Goal: Register for event/course

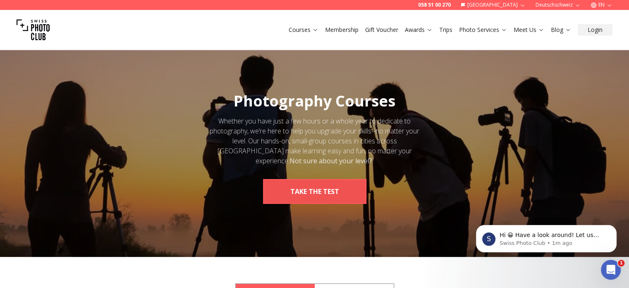
click at [321, 192] on button "take the test" at bounding box center [314, 191] width 103 height 25
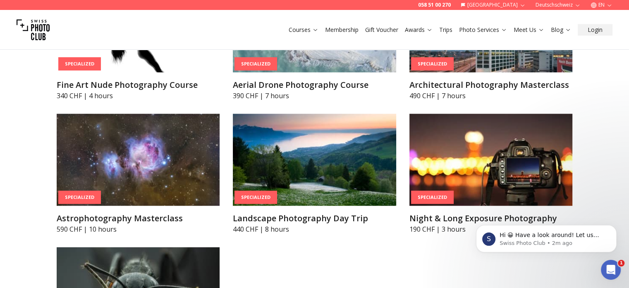
scroll to position [1903, 0]
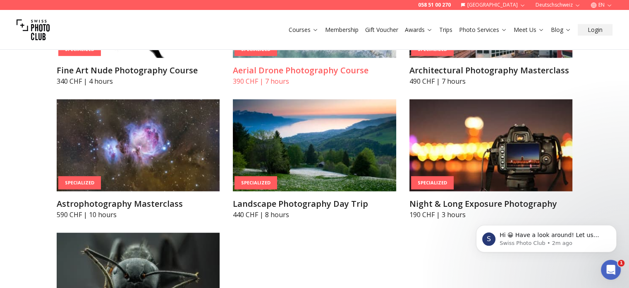
click at [278, 76] on h3 "Aerial Drone Photography Course" at bounding box center [314, 71] width 163 height 12
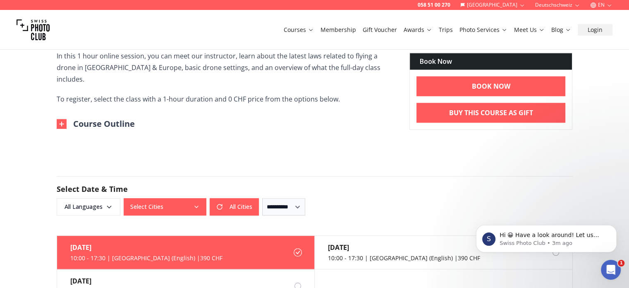
scroll to position [662, 0]
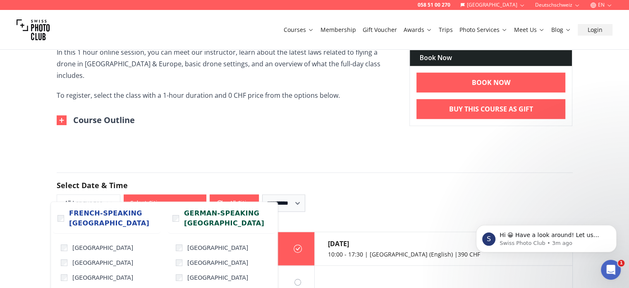
click at [196, 199] on icon "button" at bounding box center [196, 202] width 7 height 7
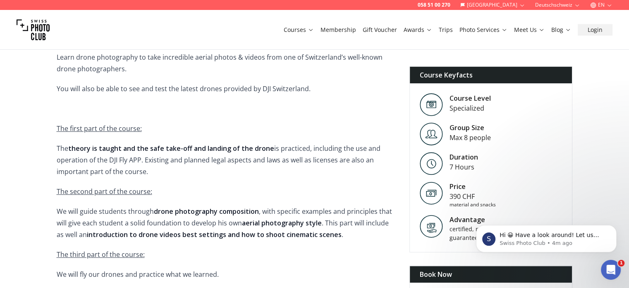
scroll to position [0, 0]
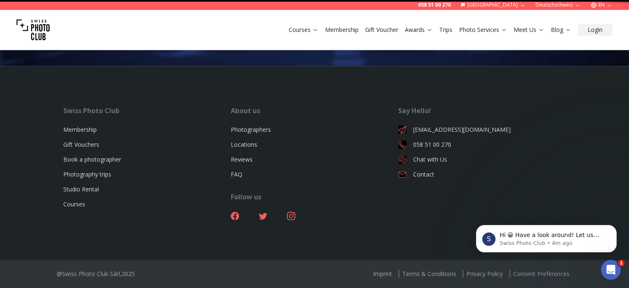
scroll to position [8, 0]
